Goal: Transaction & Acquisition: Purchase product/service

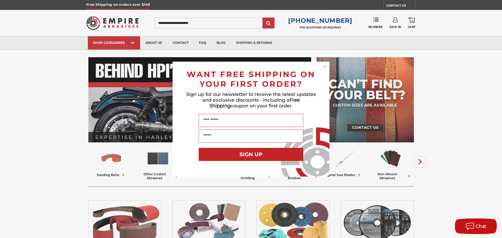
click at [376, 19] on div "Close dialog WANT FREE SHIPPING ON YOUR FIRST ORDER? Sign up for our newsletter…" at bounding box center [251, 119] width 502 height 238
click at [395, 22] on div "Close dialog WANT FREE SHIPPING ON YOUR FIRST ORDER? Sign up for our newsletter…" at bounding box center [251, 119] width 502 height 238
click at [396, 25] on div "Close dialog WANT FREE SHIPPING ON YOUR FIRST ORDER? Sign up for our newsletter…" at bounding box center [251, 119] width 502 height 238
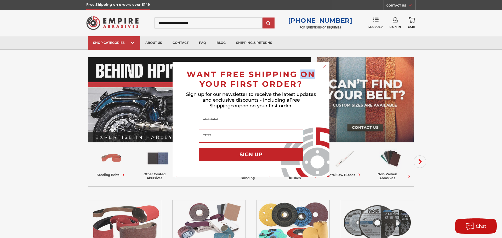
click at [405, 4] on div "Close dialog WANT FREE SHIPPING ON YOUR FIRST ORDER? Sign up for our newsletter…" at bounding box center [251, 119] width 502 height 238
click at [22, 56] on div "Close dialog WANT FREE SHIPPING ON YOUR FIRST ORDER? Sign up for our newsletter…" at bounding box center [251, 119] width 502 height 238
click at [324, 67] on icon "Close dialog" at bounding box center [325, 66] width 2 height 2
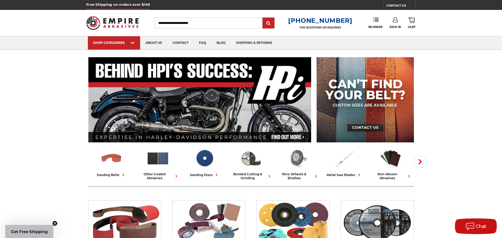
click at [395, 22] on icon at bounding box center [395, 19] width 5 height 5
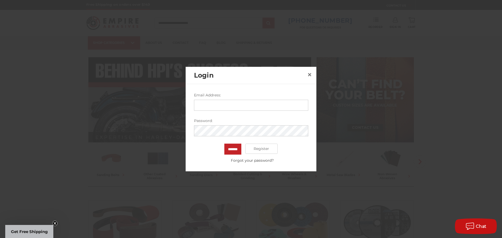
click at [267, 107] on input "Email Address:" at bounding box center [251, 105] width 114 height 11
type input "**********"
click at [231, 150] on input "*******" at bounding box center [232, 149] width 17 height 11
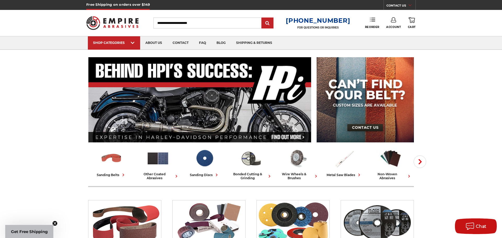
click at [371, 20] on use at bounding box center [372, 20] width 5 height 4
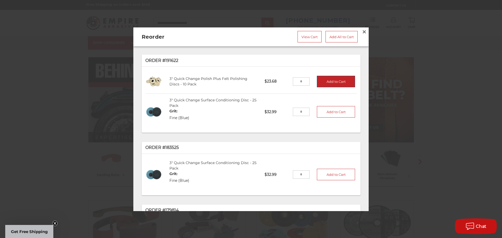
click at [337, 82] on button "Add to Cart" at bounding box center [336, 82] width 38 height 12
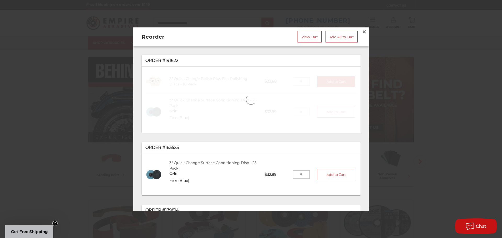
type input "*"
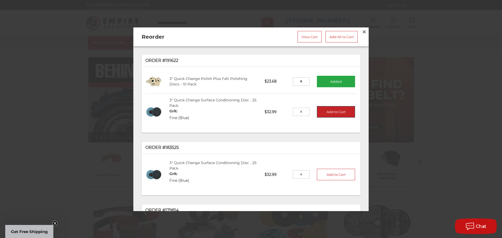
click at [340, 113] on button "Add to Cart" at bounding box center [336, 112] width 38 height 12
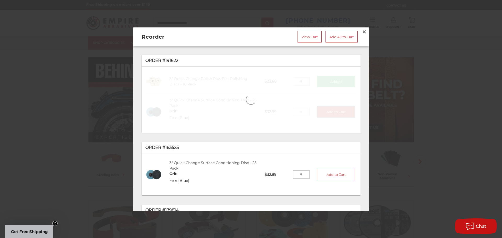
type input "*"
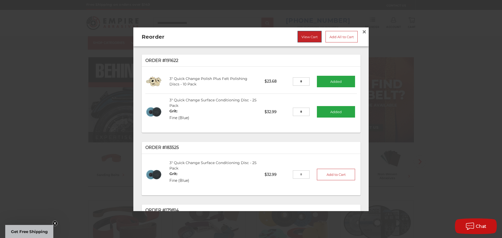
click at [310, 38] on link "View Cart" at bounding box center [310, 37] width 24 height 12
